Goal: Task Accomplishment & Management: Complete application form

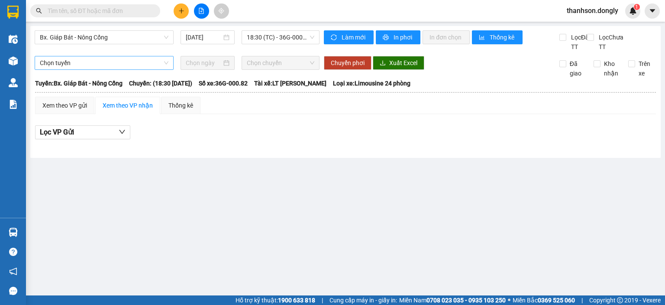
click at [139, 69] on span "Chọn tuyến" at bounding box center [104, 62] width 129 height 13
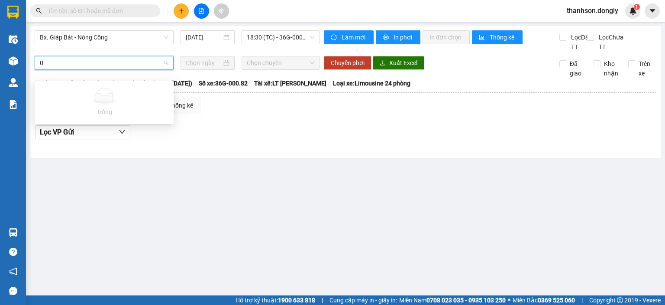
type input "0"
drag, startPoint x: 213, startPoint y: 204, endPoint x: 211, endPoint y: 194, distance: 11.0
click at [213, 204] on main "Bx. Giáp Bát - Nông Cống [DATE] 18:30 (TC) - 36G-000.82 Làm mới In phơi In đơn …" at bounding box center [332, 147] width 665 height 295
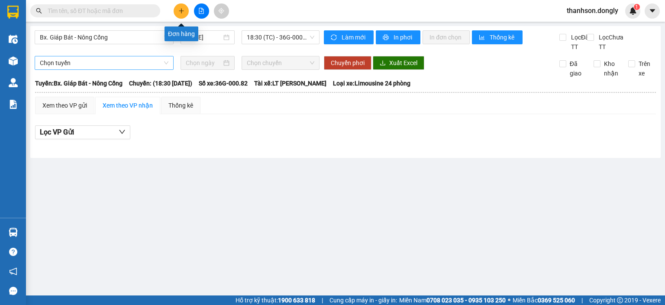
click at [188, 10] on button at bounding box center [181, 10] width 15 height 15
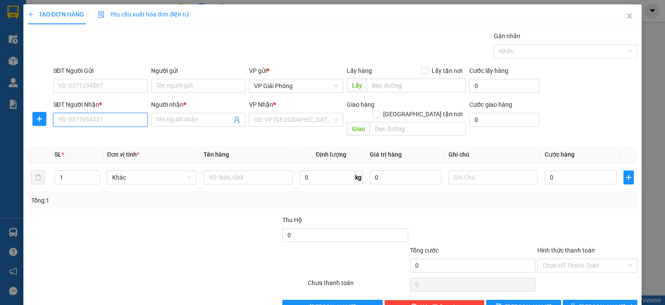
click at [58, 117] on input "SĐT Người Nhận *" at bounding box center [100, 120] width 94 height 14
click at [72, 133] on div "0966667006 - A DŨNG" at bounding box center [99, 137] width 83 height 10
type input "0966667006"
type input "A DŨNG"
checkbox input "true"
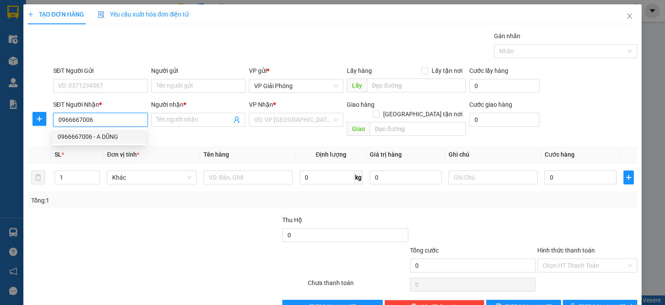
type input "[GEOGRAPHIC_DATA]"
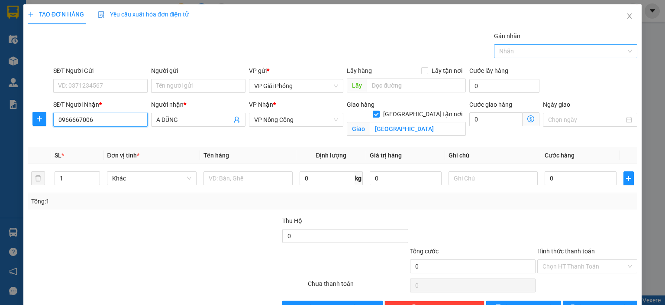
click at [550, 50] on div at bounding box center [562, 51] width 130 height 10
type input "0966667006"
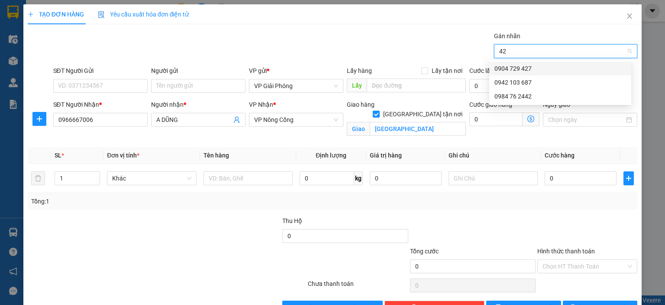
type input "427"
click at [562, 71] on div "0904 729 427" at bounding box center [561, 69] width 132 height 10
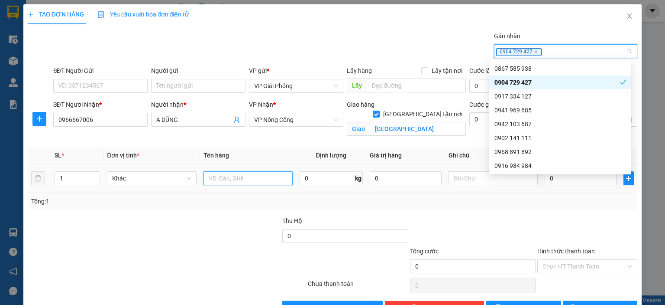
click at [239, 180] on input "text" at bounding box center [248, 178] width 89 height 14
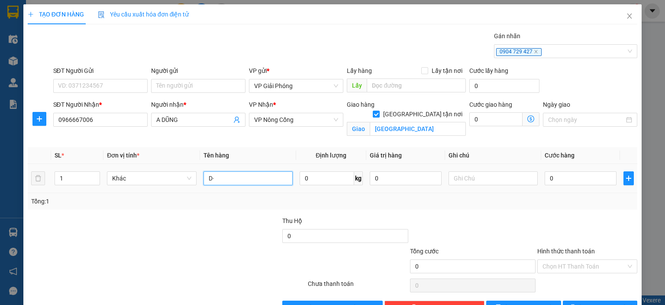
type input "D"
type input "ĐIỆN THOẠI"
click at [575, 176] on input "0" at bounding box center [581, 178] width 72 height 14
type input "5"
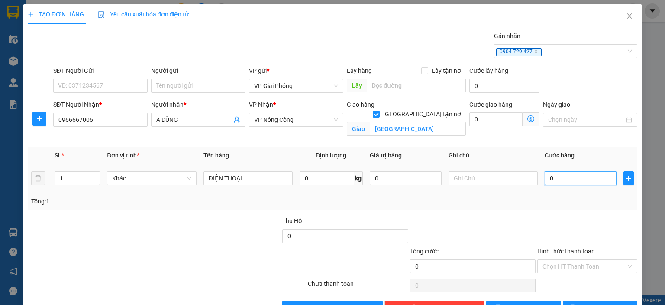
type input "5"
type input "50"
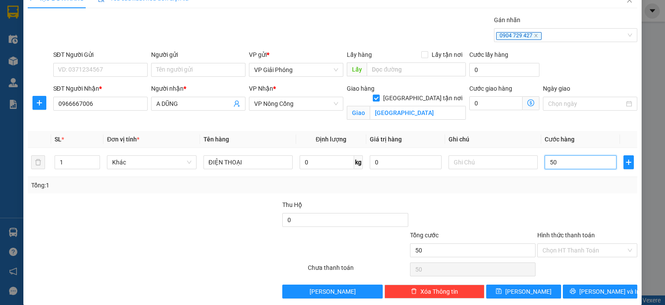
scroll to position [25, 0]
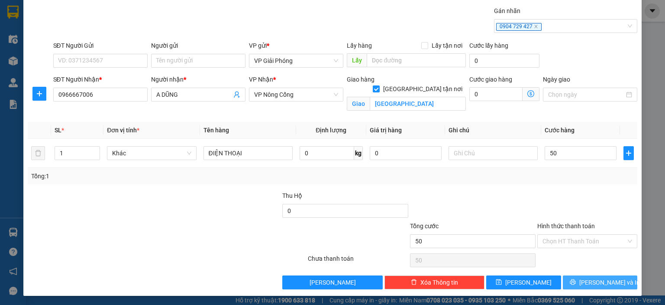
type input "50.000"
click at [573, 277] on button "[PERSON_NAME] và In" at bounding box center [600, 282] width 75 height 14
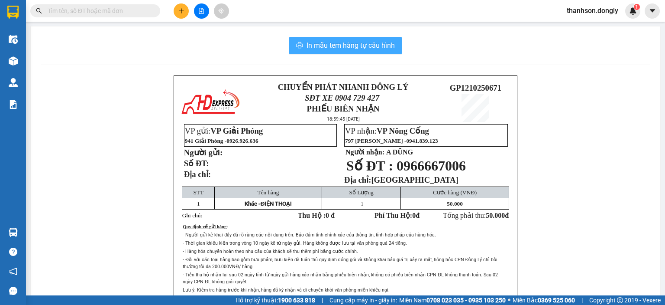
click at [376, 43] on span "In mẫu tem hàng tự cấu hình" at bounding box center [351, 45] width 88 height 11
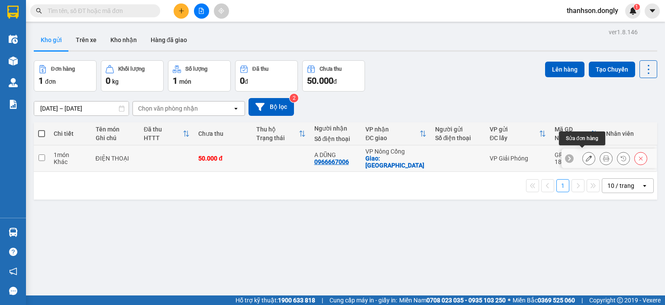
click at [586, 153] on button at bounding box center [589, 158] width 12 height 15
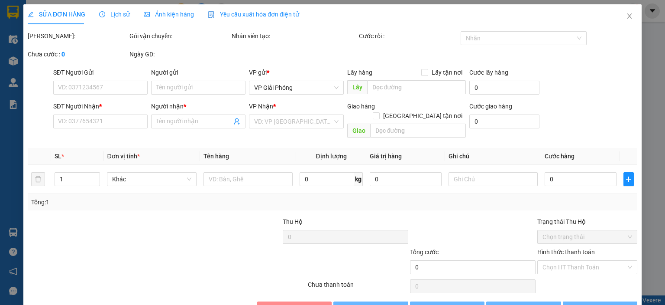
type input "0966667006"
type input "A DŨNG"
checkbox input "true"
type input "[GEOGRAPHIC_DATA]"
type input "50.000"
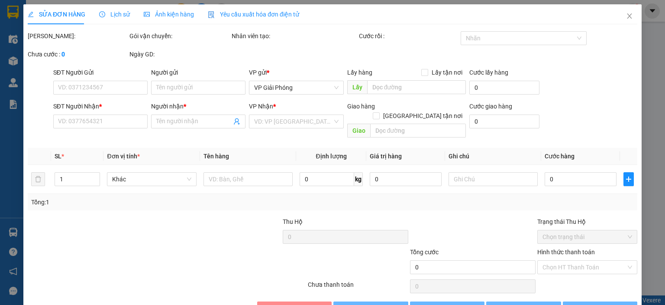
type input "50.000"
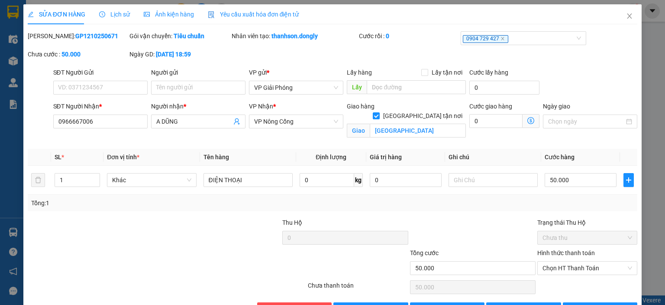
click at [648, 68] on div "SỬA ĐƠN HÀNG Lịch sử Ảnh kiện hàng Yêu cầu xuất hóa đơn điện tử Total Paid Fee …" at bounding box center [332, 152] width 665 height 305
click at [626, 13] on icon "close" at bounding box center [629, 16] width 7 height 7
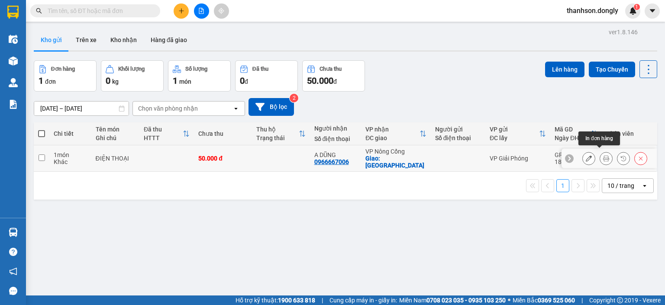
click at [604, 155] on icon at bounding box center [607, 158] width 6 height 6
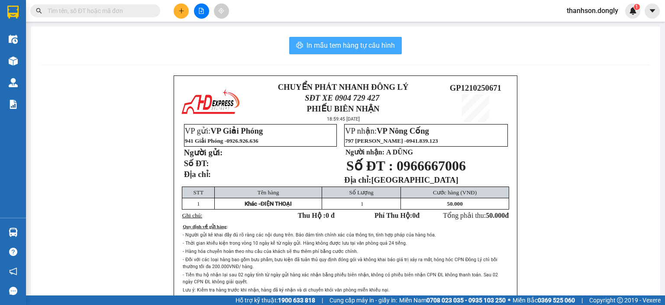
click at [372, 46] on span "In mẫu tem hàng tự cấu hình" at bounding box center [351, 45] width 88 height 11
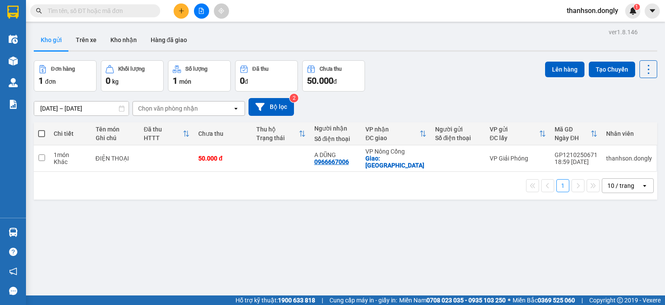
click at [491, 258] on div "ver 1.8.146 Kho gửi Trên xe Kho nhận Hàng đã giao Đơn hàng 1 đơn Khối lượng 0 k…" at bounding box center [345, 178] width 631 height 305
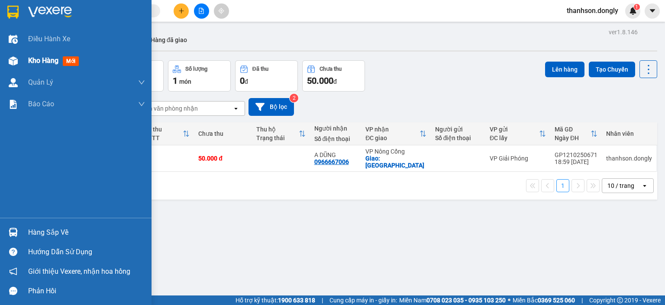
click at [44, 57] on span "Kho hàng" at bounding box center [43, 60] width 30 height 8
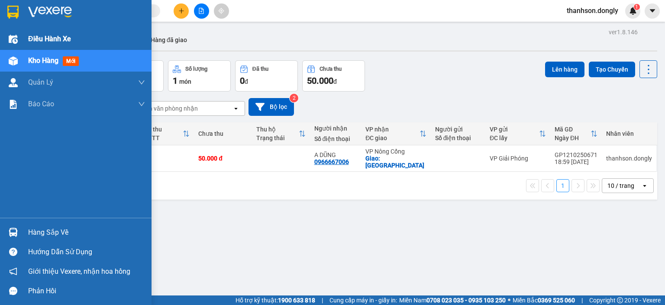
click at [71, 35] on span "Điều hành xe" at bounding box center [49, 38] width 43 height 11
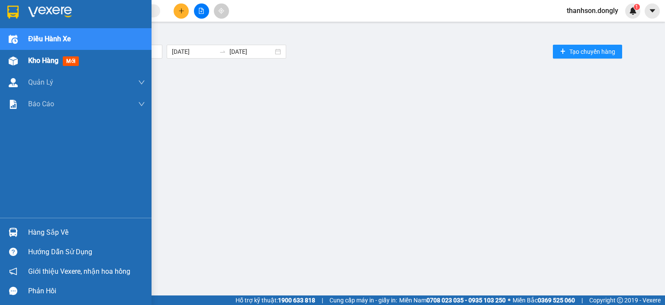
click at [36, 62] on span "Kho hàng" at bounding box center [43, 60] width 30 height 8
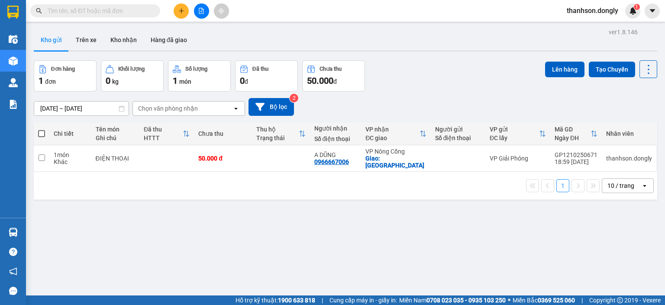
click at [41, 132] on span at bounding box center [41, 133] width 7 height 7
click at [42, 129] on input "checkbox" at bounding box center [42, 129] width 0 height 0
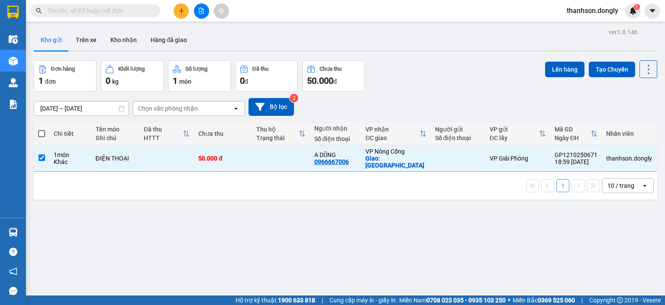
checkbox input "true"
click at [555, 68] on button "Lên hàng" at bounding box center [564, 70] width 39 height 16
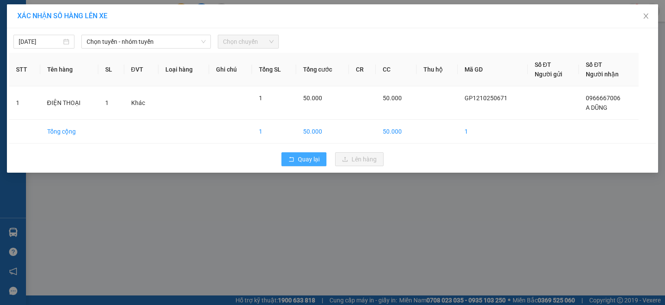
click at [312, 161] on span "Quay lại" at bounding box center [309, 159] width 22 height 10
